Goal: Transaction & Acquisition: Purchase product/service

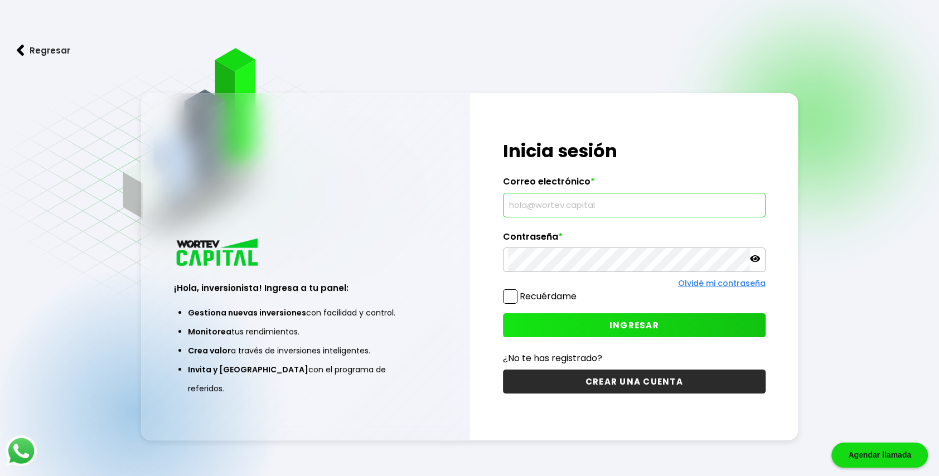
click at [633, 199] on input "text" at bounding box center [634, 205] width 253 height 23
type input "[EMAIL_ADDRESS][DOMAIN_NAME]"
click at [511, 297] on span at bounding box center [510, 296] width 15 height 15
click at [579, 291] on input "Recuérdame" at bounding box center [579, 291] width 0 height 0
click at [552, 328] on button "INGRESAR" at bounding box center [634, 325] width 263 height 24
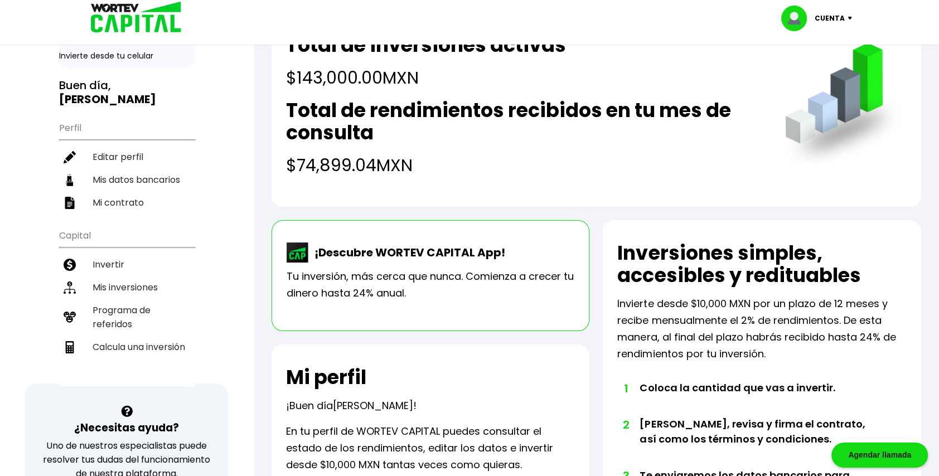
scroll to position [21, 0]
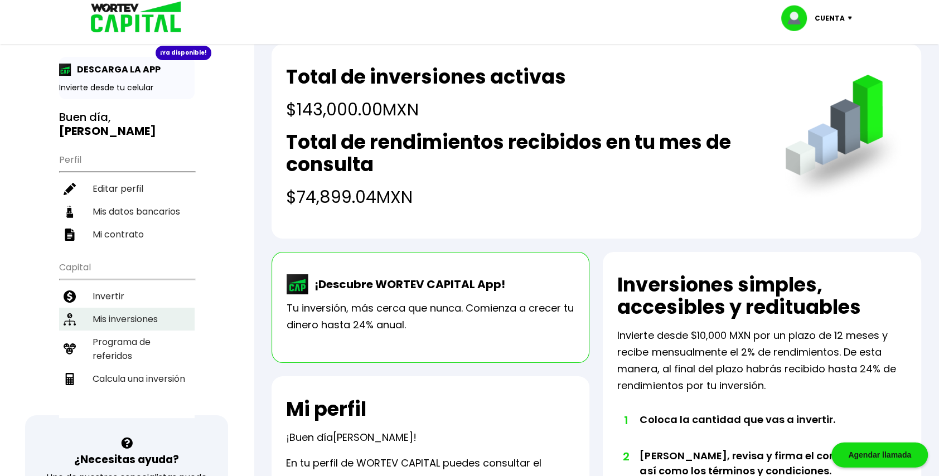
click at [125, 308] on li "Mis inversiones" at bounding box center [127, 319] width 136 height 23
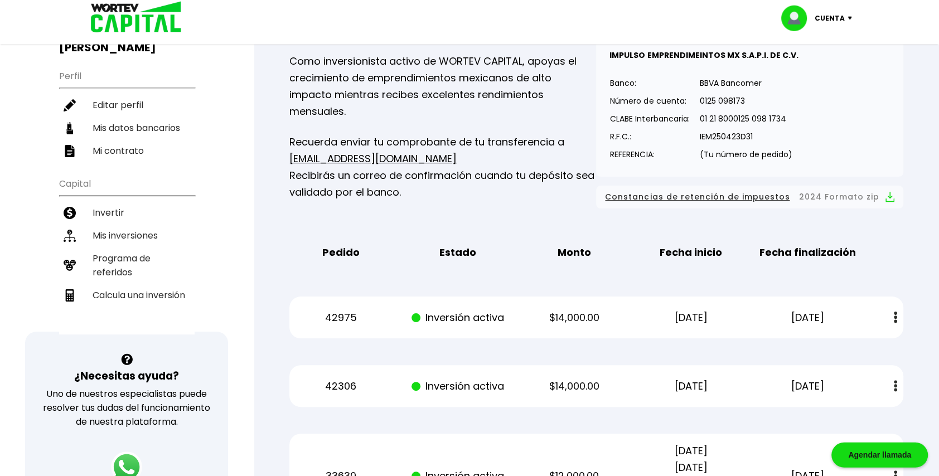
scroll to position [24, 0]
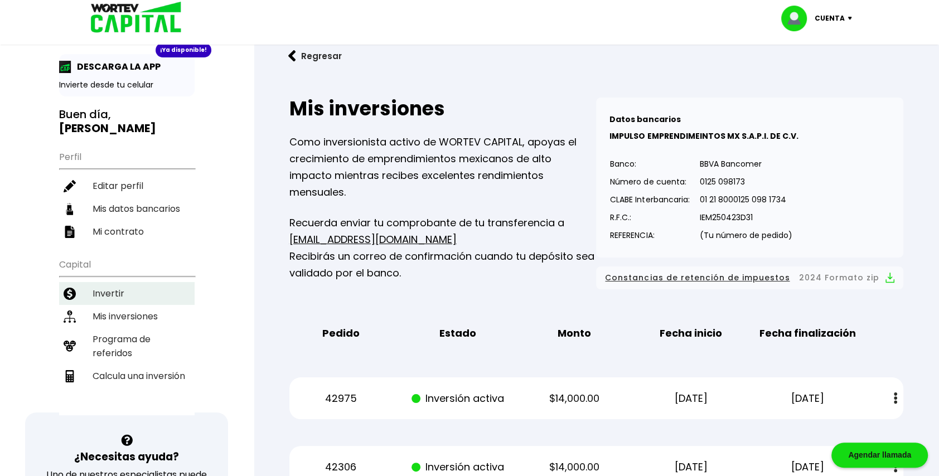
click at [110, 282] on li "Invertir" at bounding box center [127, 293] width 136 height 23
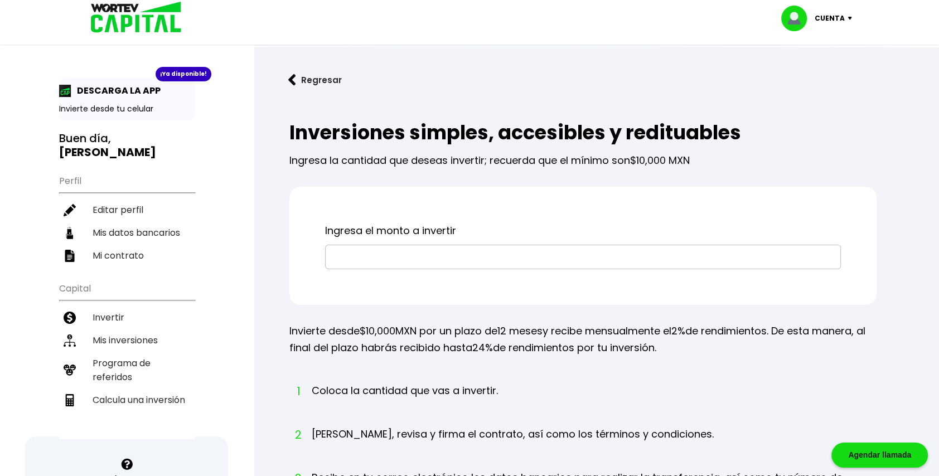
click at [394, 253] on input "text" at bounding box center [583, 256] width 506 height 23
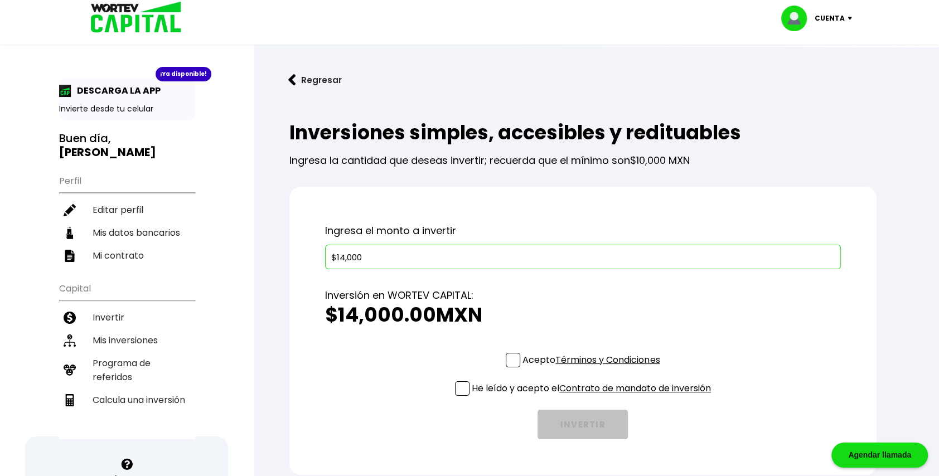
type input "$14,000"
click at [513, 361] on span at bounding box center [513, 360] width 15 height 15
click at [593, 369] on input "Acepto Términos y Condiciones" at bounding box center [593, 369] width 0 height 0
click at [462, 388] on span at bounding box center [462, 389] width 15 height 15
click at [593, 397] on input "He leído y acepto el Contrato de mandato de inversión" at bounding box center [593, 397] width 0 height 0
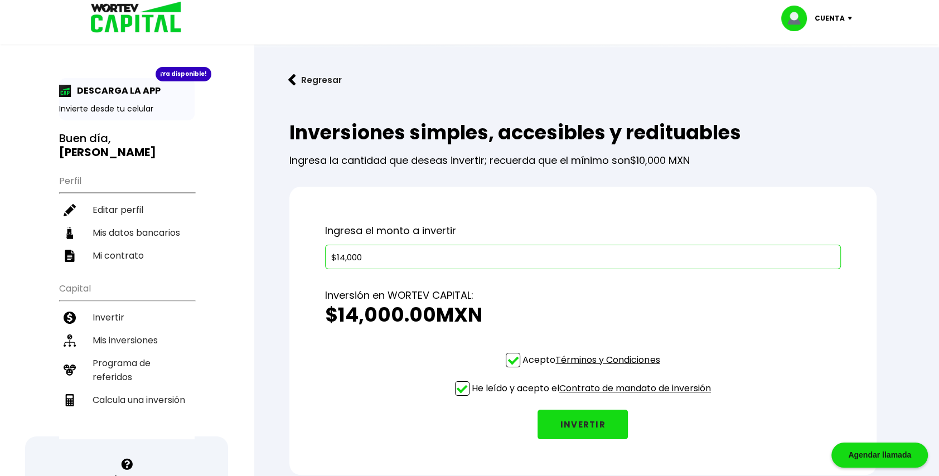
click at [591, 427] on button "INVERTIR" at bounding box center [583, 425] width 90 height 30
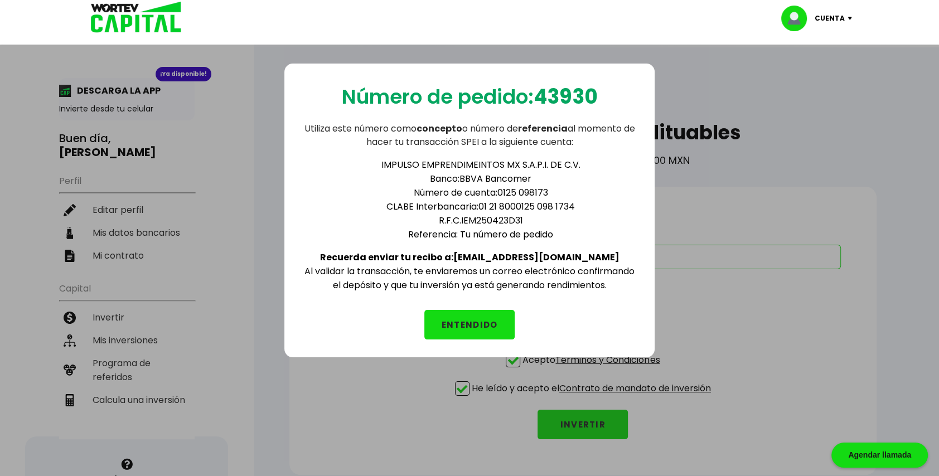
drag, startPoint x: 479, startPoint y: 203, endPoint x: 576, endPoint y: 200, distance: 97.1
click at [576, 200] on li "[PERSON_NAME] Interbancaria: 01 21 8000125 098 1734" at bounding box center [481, 207] width 312 height 14
copy li "01 21 8000125 098 1734"
click at [527, 201] on li "[PERSON_NAME] Interbancaria: 01 21 8000125 098 1734" at bounding box center [481, 207] width 312 height 14
drag, startPoint x: 511, startPoint y: 202, endPoint x: 526, endPoint y: 201, distance: 15.1
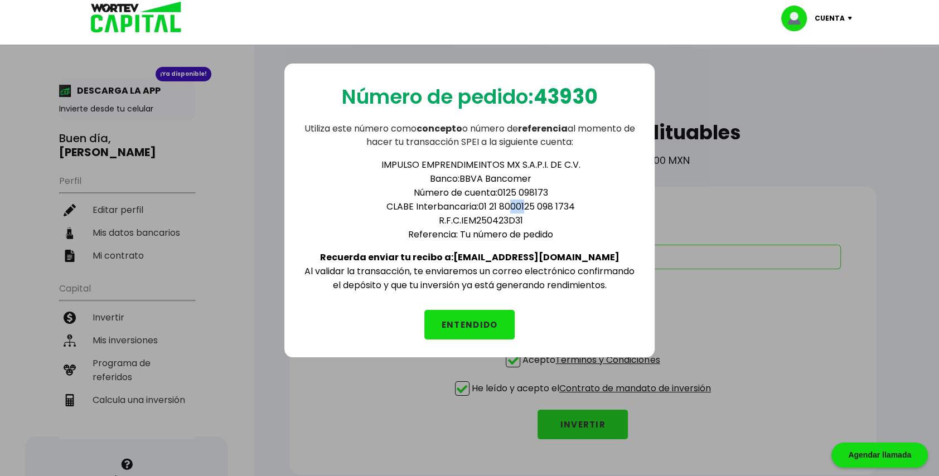
click at [526, 201] on li "[PERSON_NAME] Interbancaria: 01 21 8000125 098 1734" at bounding box center [481, 207] width 312 height 14
drag, startPoint x: 383, startPoint y: 162, endPoint x: 577, endPoint y: 162, distance: 194.7
click at [577, 162] on li "IMPULSO EMPRENDIMEINTOS MX S.A.P.I. DE C.V." at bounding box center [481, 165] width 312 height 14
copy li "IMPULSO EMPRENDIMEINTOS MX S.A.P.I. DE C.V"
